Goal: Task Accomplishment & Management: Manage account settings

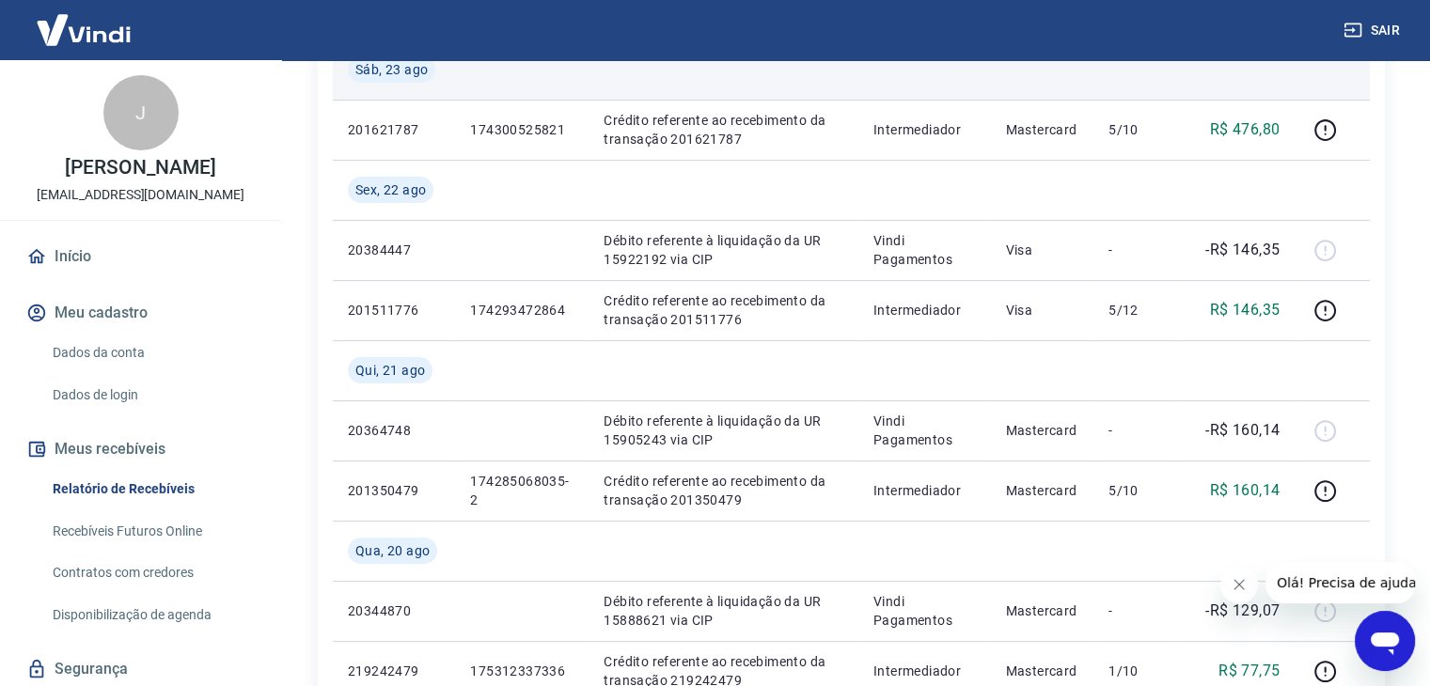
scroll to position [501, 0]
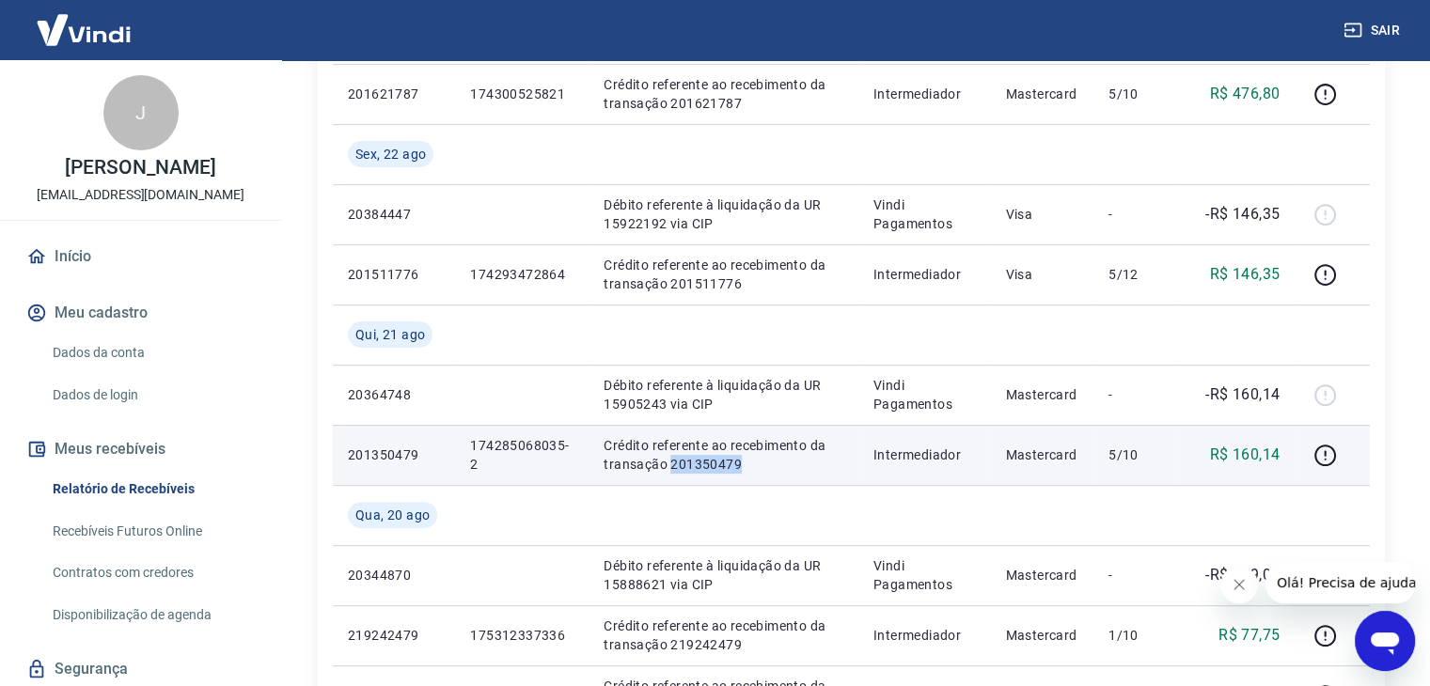
drag, startPoint x: 671, startPoint y: 461, endPoint x: 742, endPoint y: 467, distance: 70.8
click at [742, 467] on p "Crédito referente ao recebimento da transação 201350479" at bounding box center [723, 455] width 239 height 38
copy p "201350479"
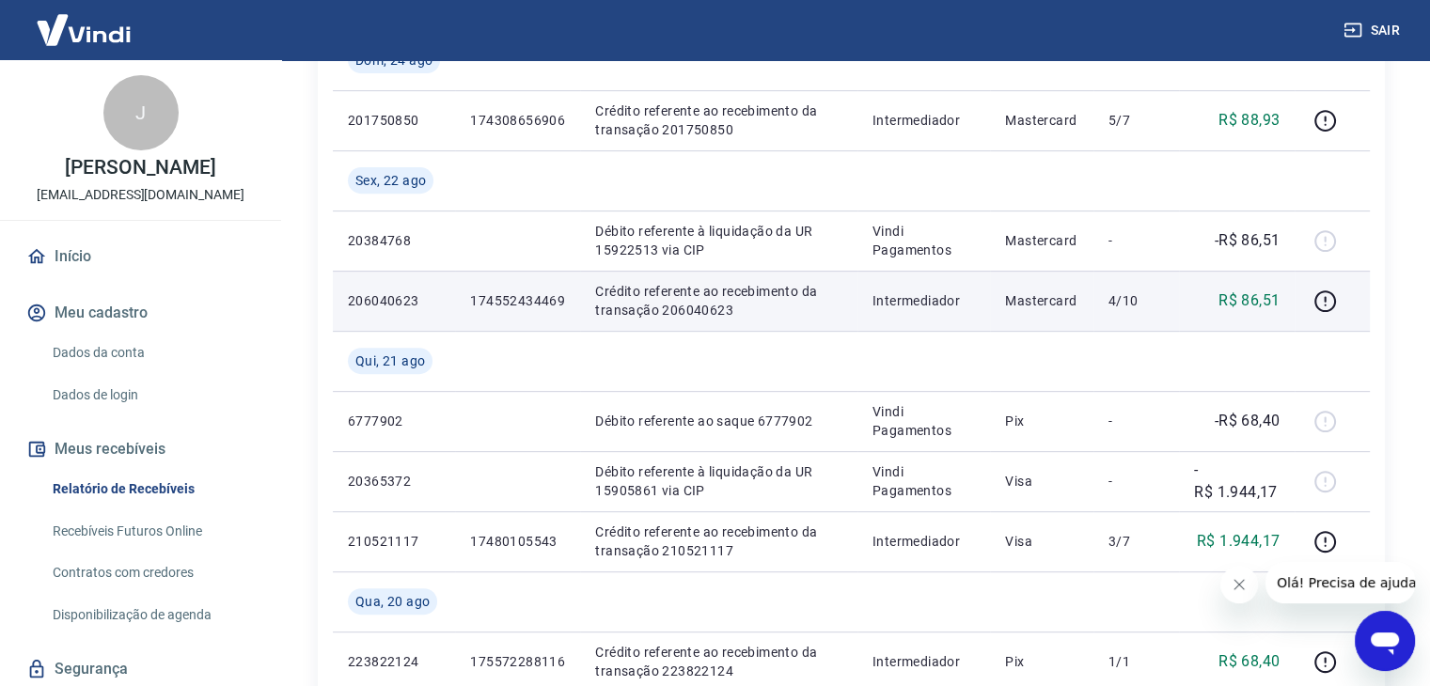
scroll to position [752, 0]
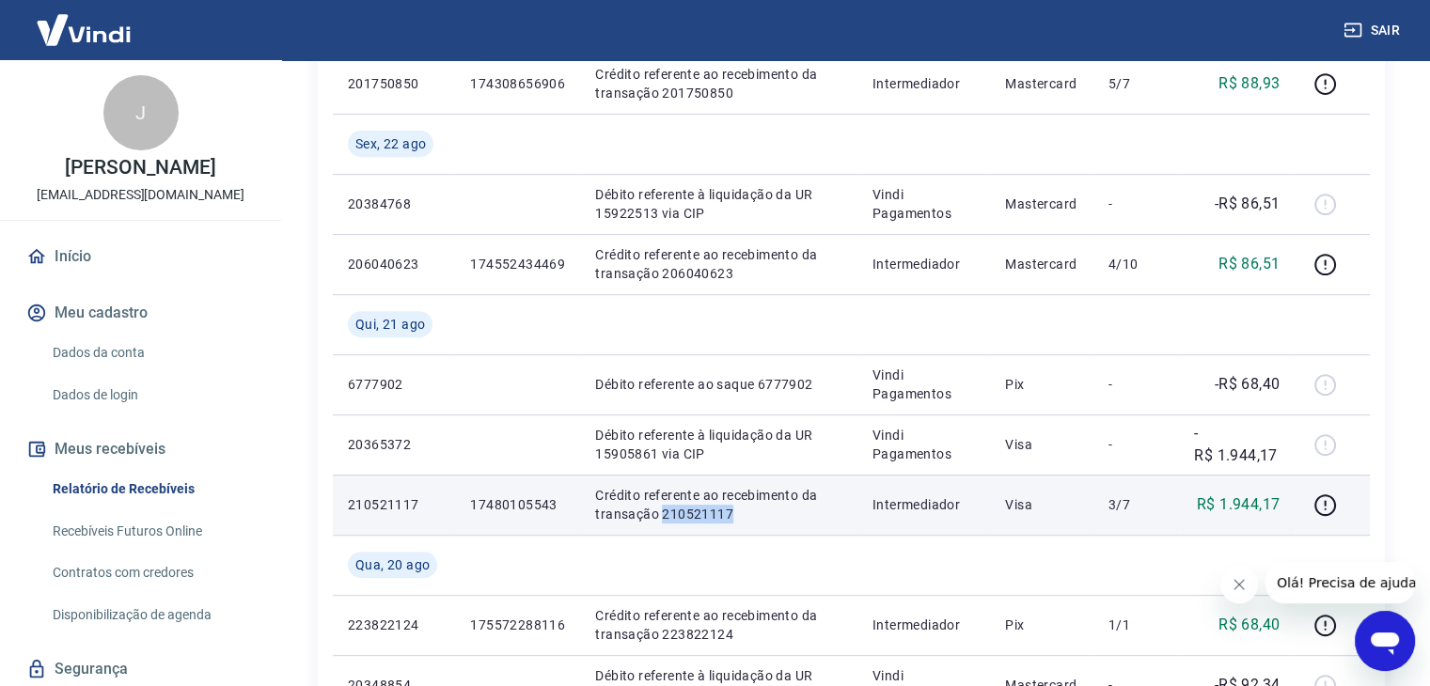
drag, startPoint x: 660, startPoint y: 517, endPoint x: 735, endPoint y: 520, distance: 75.3
click at [735, 520] on p "Crédito referente ao recebimento da transação 210521117" at bounding box center [718, 505] width 247 height 38
copy p "210521117"
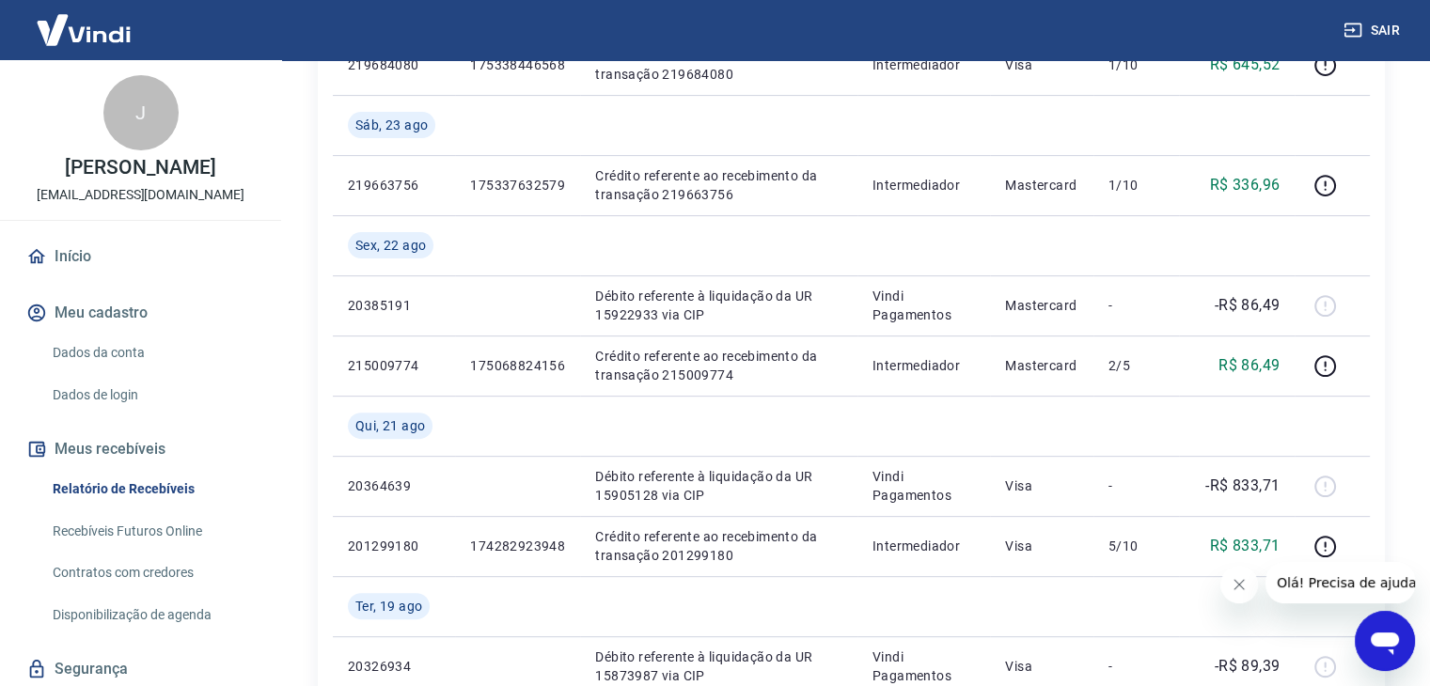
scroll to position [626, 0]
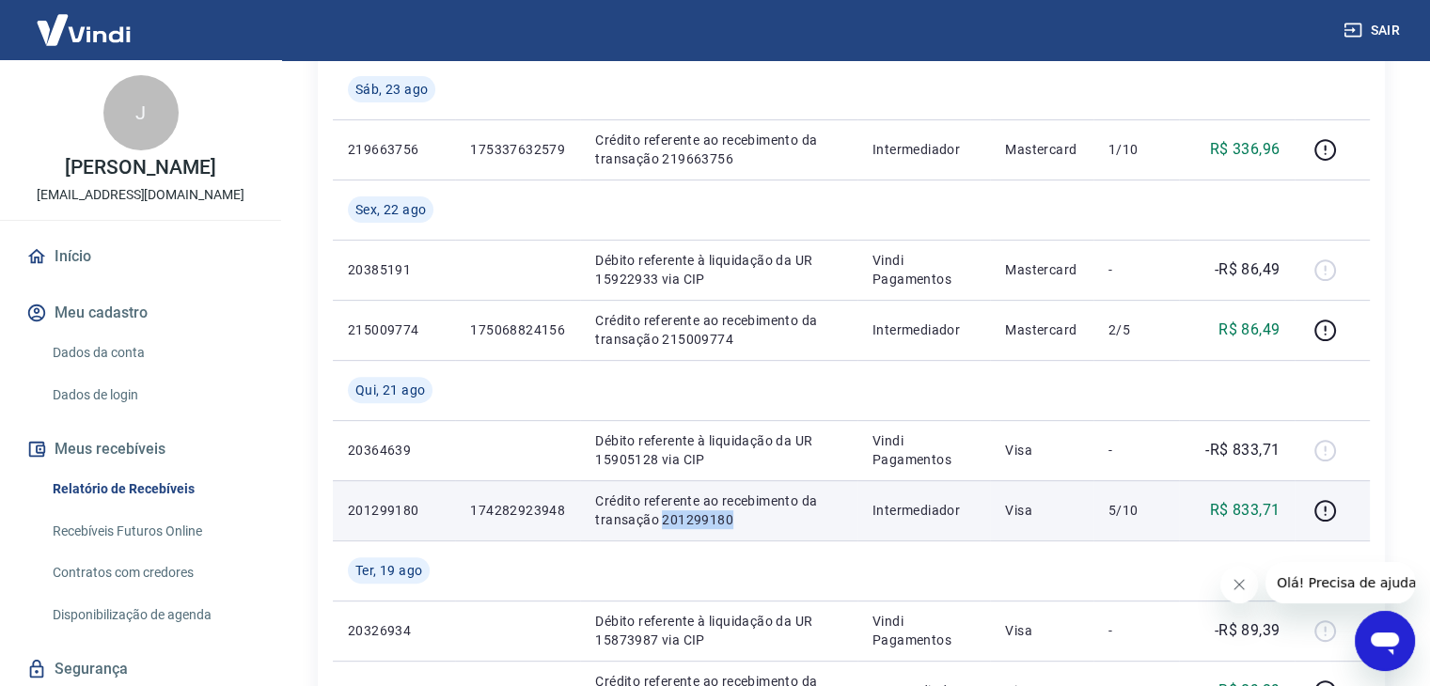
drag, startPoint x: 662, startPoint y: 518, endPoint x: 729, endPoint y: 518, distance: 67.7
click at [729, 518] on p "Crédito referente ao recebimento da transação 201299180" at bounding box center [718, 511] width 247 height 38
copy p "201299180"
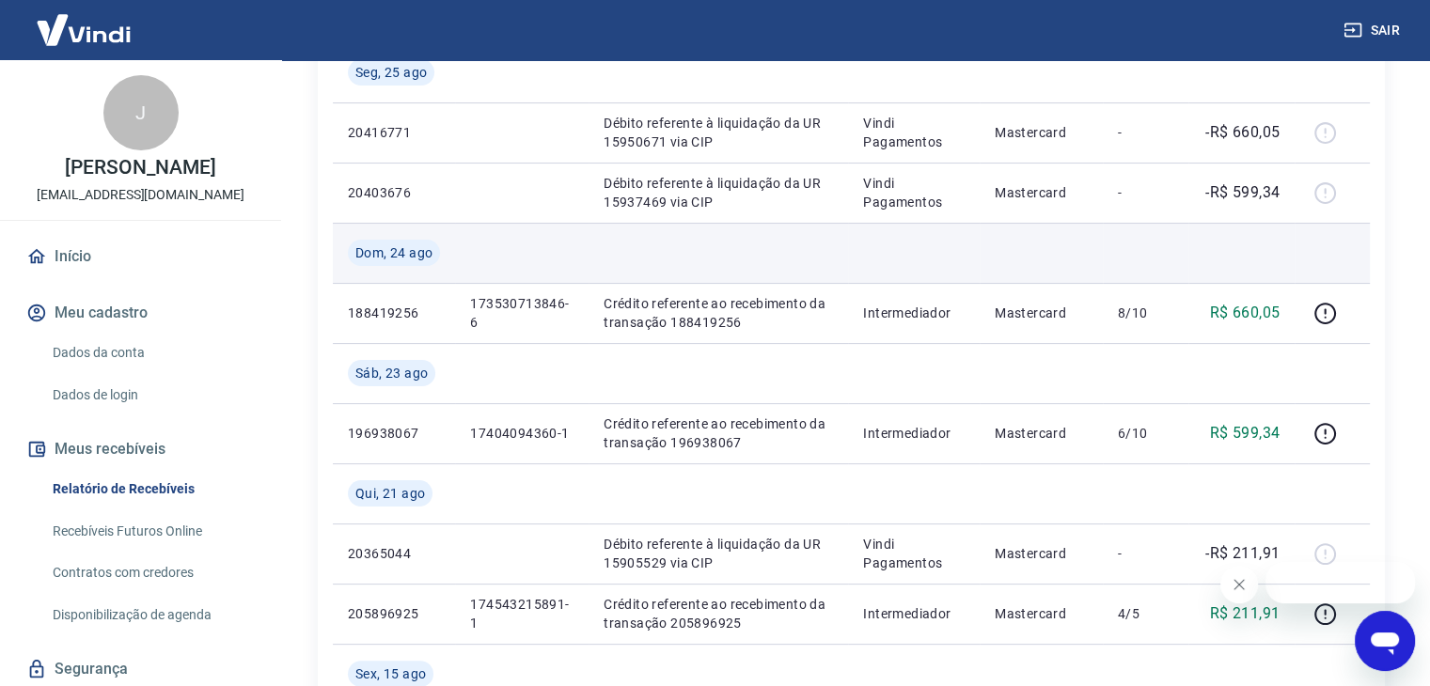
scroll to position [376, 0]
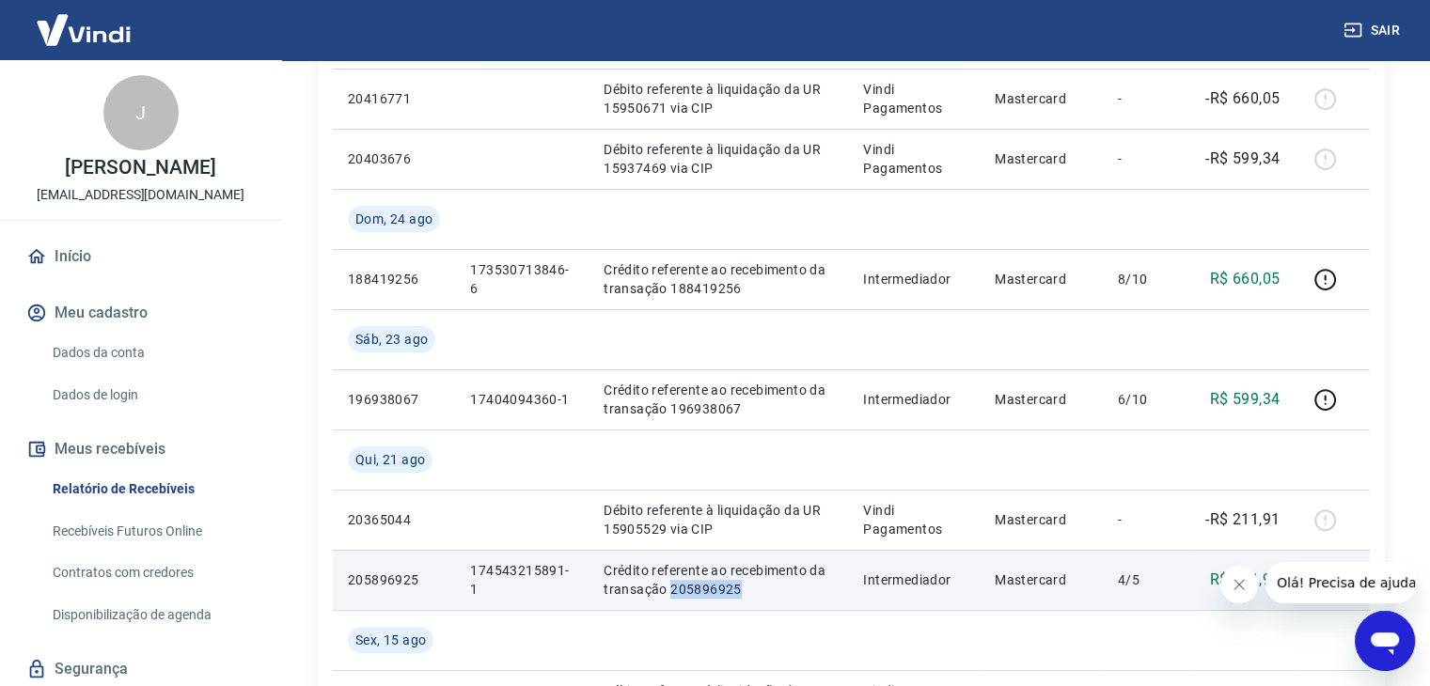
drag, startPoint x: 666, startPoint y: 589, endPoint x: 745, endPoint y: 590, distance: 79.0
click at [745, 590] on p "Crédito referente ao recebimento da transação 205896925" at bounding box center [718, 580] width 229 height 38
copy p "205896925"
